Goal: Find contact information: Find contact information

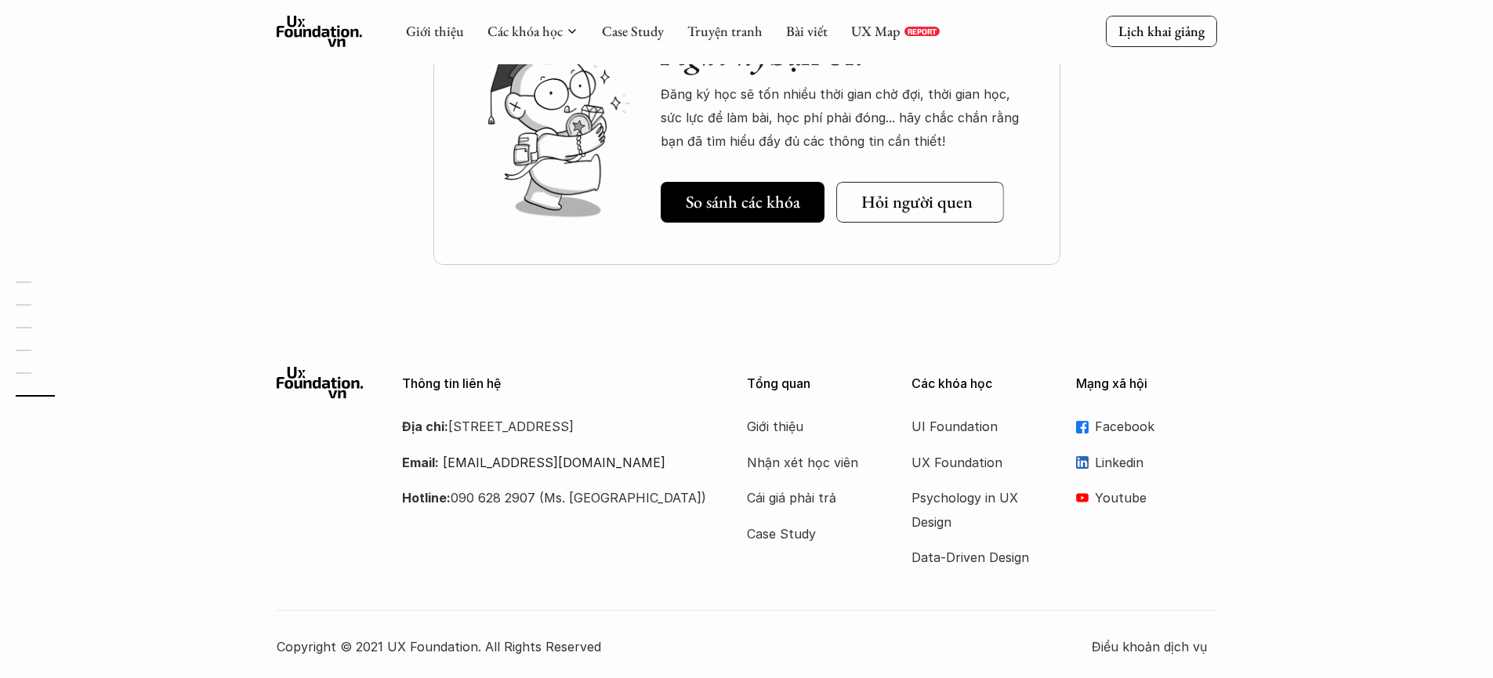
scroll to position [4803, 0]
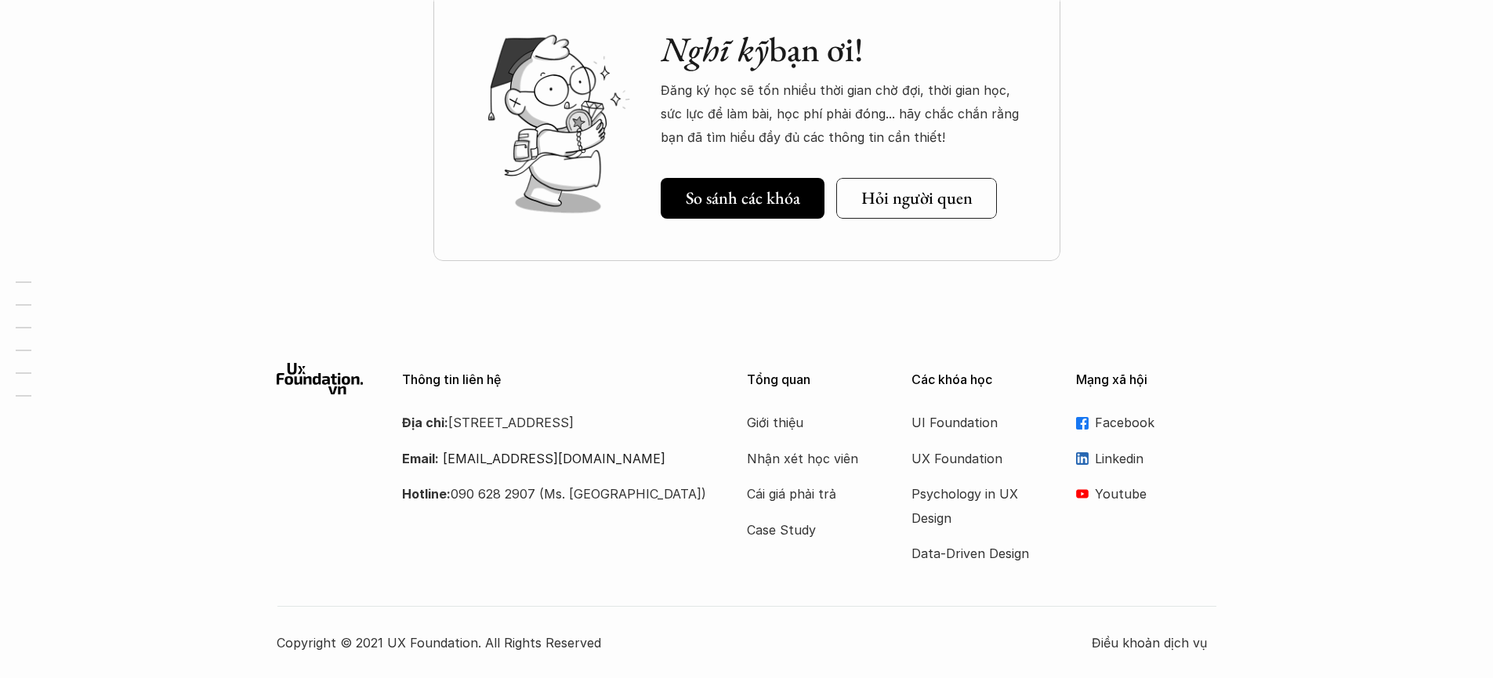
click at [1266, 438] on div "Thông tin liên hệ Địa chỉ: [STREET_ADDRESS] Email: [EMAIL_ADDRESS][DOMAIN_NAME]…" at bounding box center [746, 508] width 1493 height 338
drag, startPoint x: 273, startPoint y: 639, endPoint x: 598, endPoint y: 639, distance: 325.2
click at [598, 639] on div "Thông tin liên hệ Địa chỉ: [STREET_ADDRESS] Email: [EMAIL_ADDRESS][DOMAIN_NAME]…" at bounding box center [746, 508] width 1493 height 338
click at [644, 641] on p "Copyright © 2021 UX Foundation. All Rights Reserved" at bounding box center [684, 643] width 815 height 24
click at [559, 642] on p "Copyright © 2021 UX Foundation. All Rights Reserved" at bounding box center [684, 643] width 815 height 24
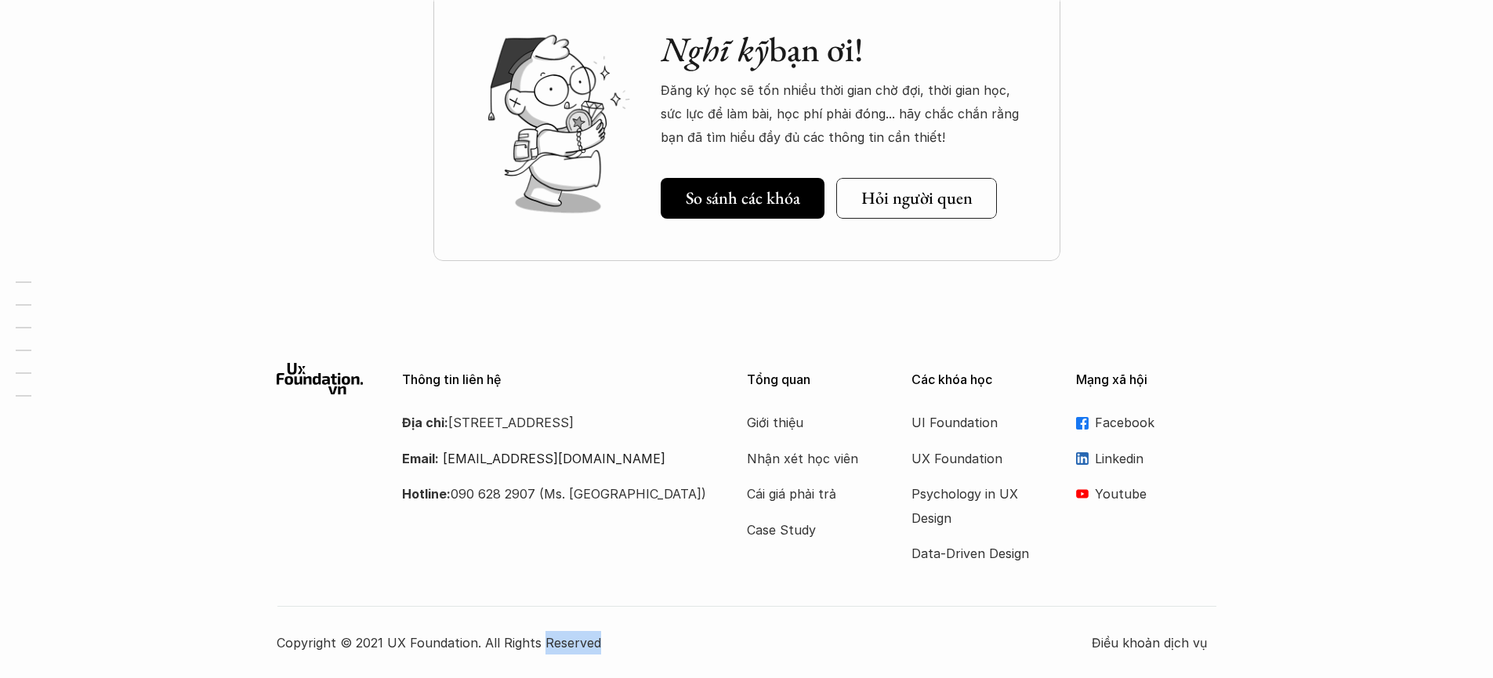
click at [559, 642] on p "Copyright © 2021 UX Foundation. All Rights Reserved" at bounding box center [684, 643] width 815 height 24
copy p "Copyright © 2021 UX Foundation. All Rights Reserved"
click at [758, 633] on p "Copyright © 2021 UX Foundation. All Rights Reserved" at bounding box center [684, 643] width 815 height 24
click at [311, 639] on p "Copyright © 2021 UX Foundation. All Rights Reserved" at bounding box center [684, 643] width 815 height 24
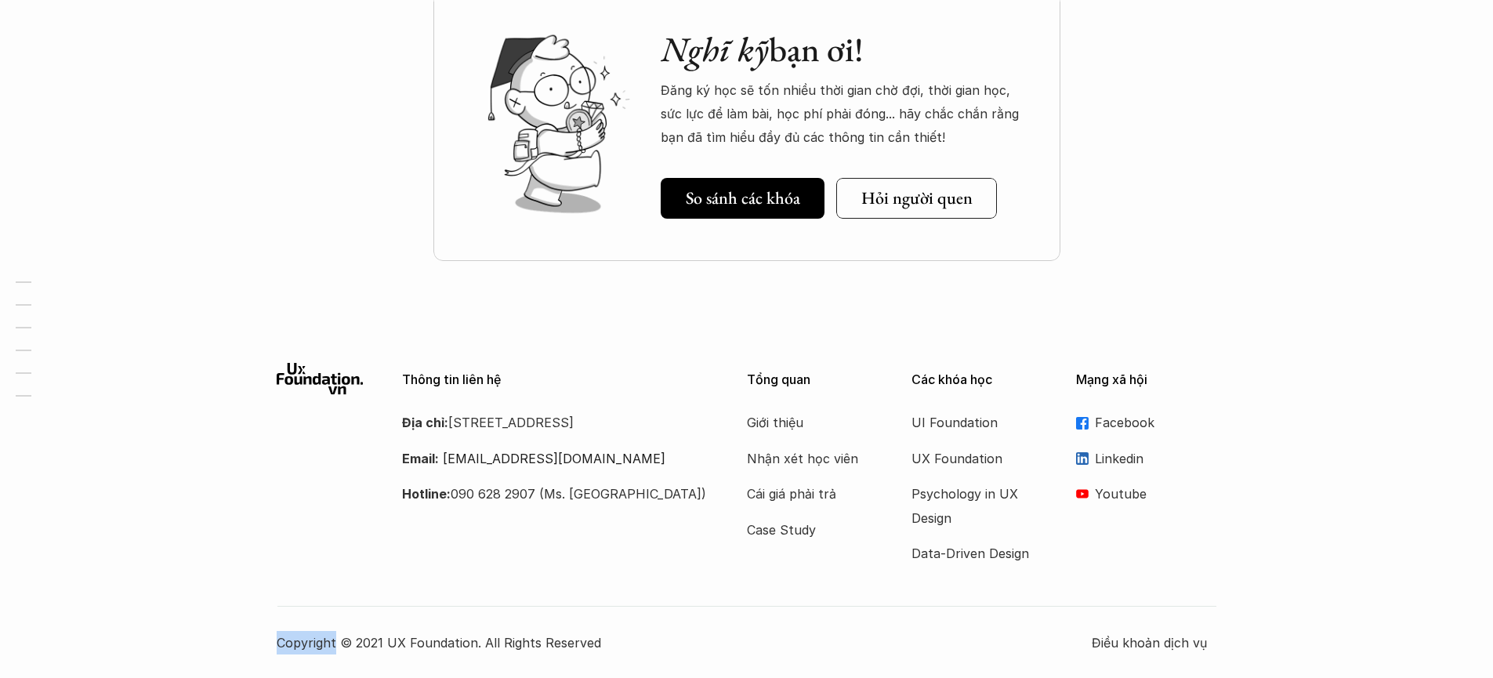
click at [311, 639] on p "Copyright © 2021 UX Foundation. All Rights Reserved" at bounding box center [684, 643] width 815 height 24
copy p "Copyright © 2021 UX Foundation. All Rights Reserved"
click at [609, 605] on icon at bounding box center [747, 606] width 940 height 2
